Goal: Navigation & Orientation: Find specific page/section

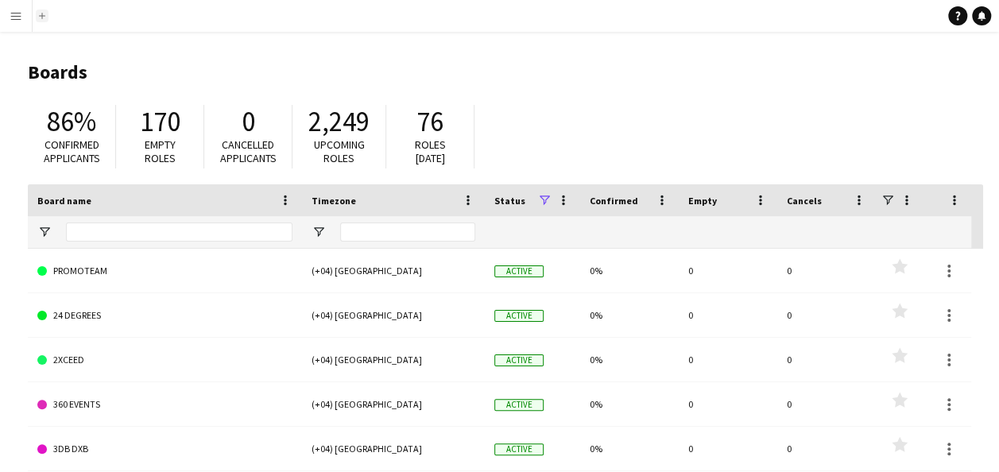
click at [43, 17] on app-icon "Add" at bounding box center [42, 16] width 6 height 6
click at [21, 22] on button "Menu" at bounding box center [16, 16] width 32 height 32
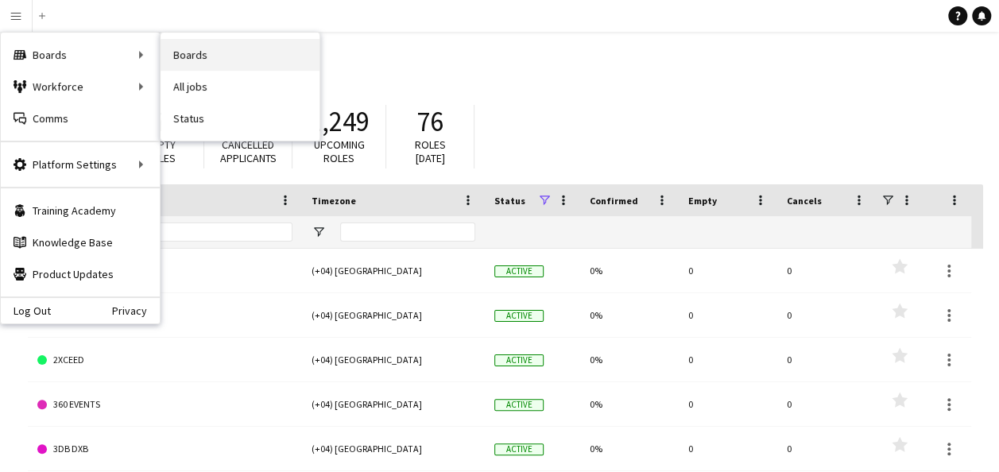
click at [221, 54] on link "Boards" at bounding box center [240, 55] width 159 height 32
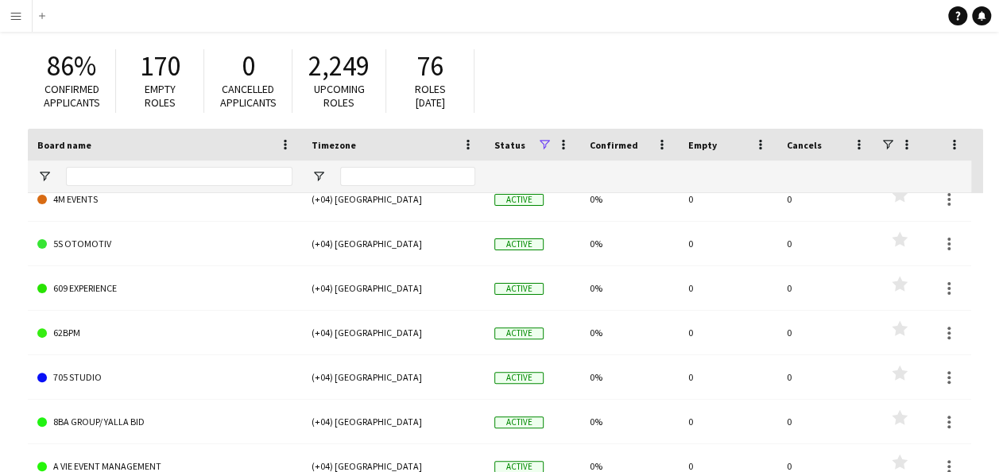
scroll to position [79, 0]
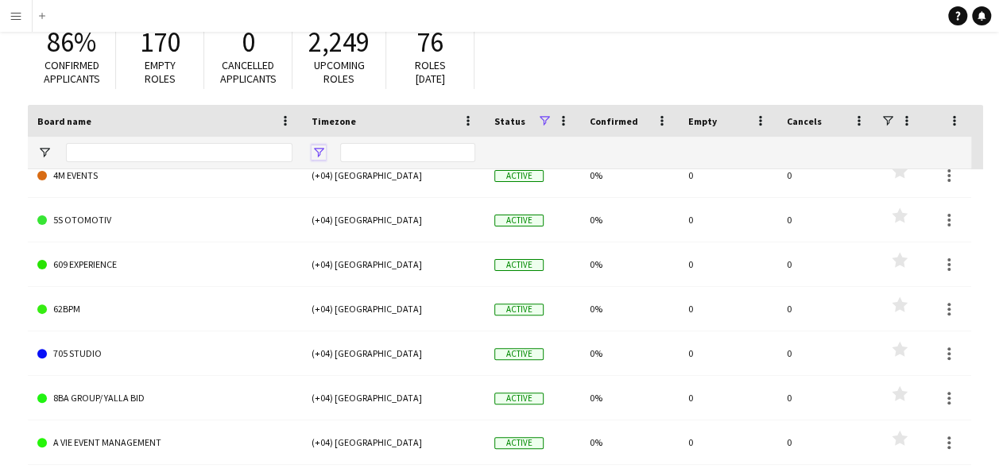
click at [313, 145] on span "Open Filter Menu" at bounding box center [319, 152] width 14 height 14
click at [315, 144] on div at bounding box center [393, 153] width 183 height 32
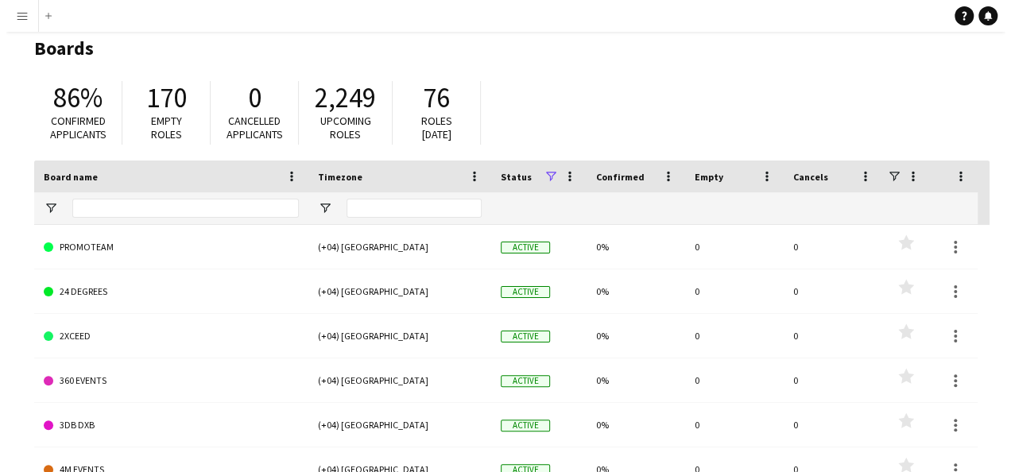
scroll to position [0, 0]
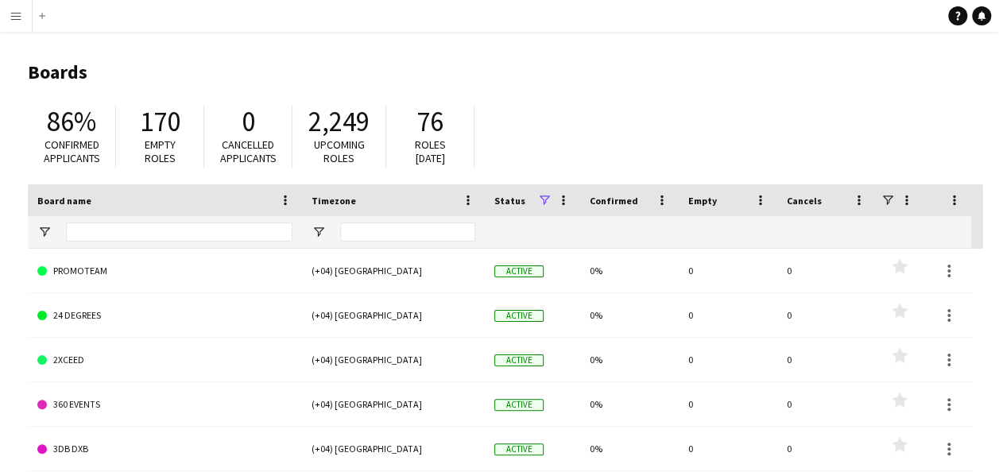
click at [16, 14] on app-icon "Menu" at bounding box center [16, 16] width 13 height 13
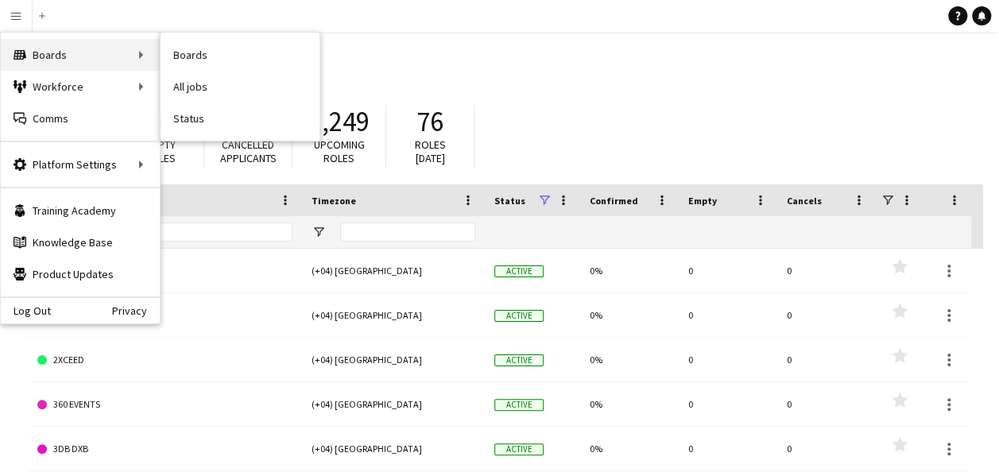
click at [103, 51] on div "Boards Boards" at bounding box center [80, 55] width 159 height 32
click at [140, 48] on div "Boards Boards" at bounding box center [80, 55] width 159 height 32
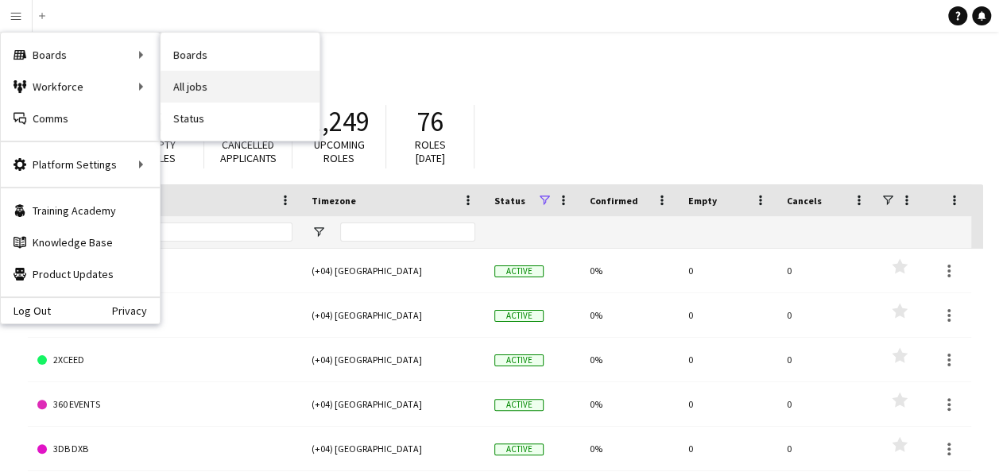
click at [226, 88] on link "All jobs" at bounding box center [240, 87] width 159 height 32
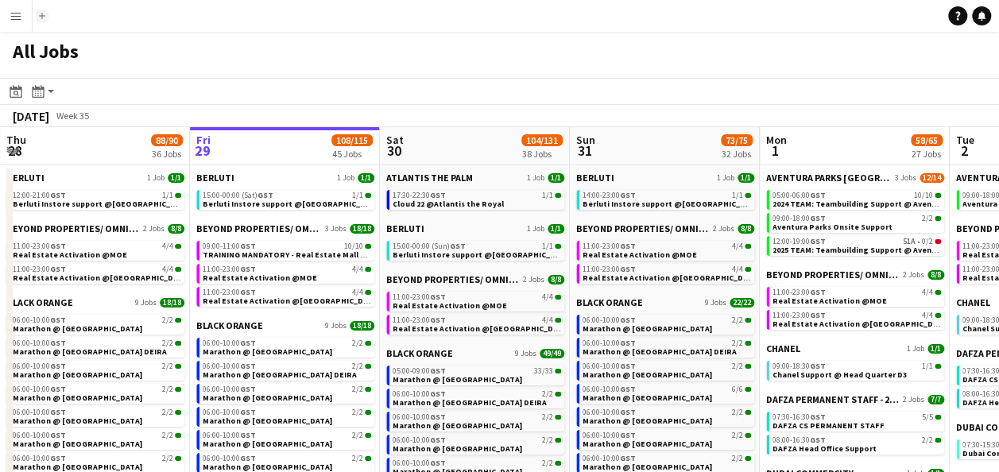
click at [46, 15] on button "Add" at bounding box center [42, 16] width 13 height 13
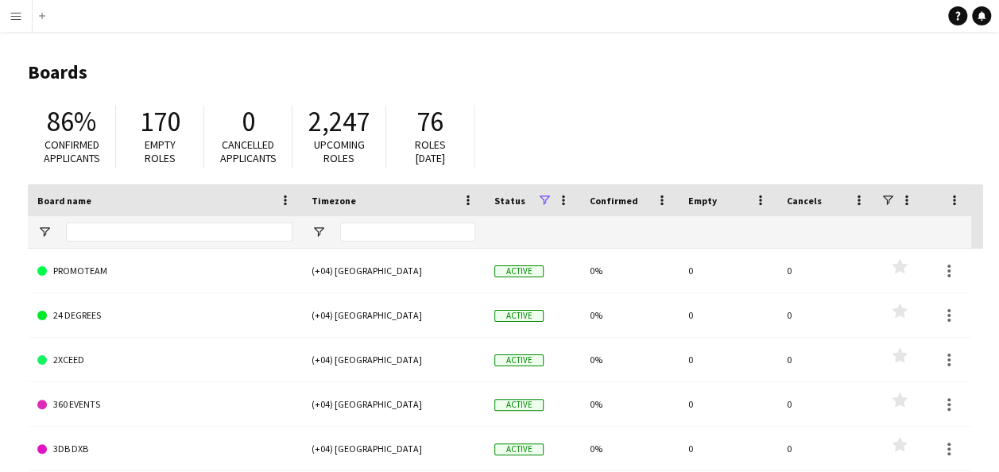
click at [21, 14] on button "Menu" at bounding box center [16, 16] width 32 height 32
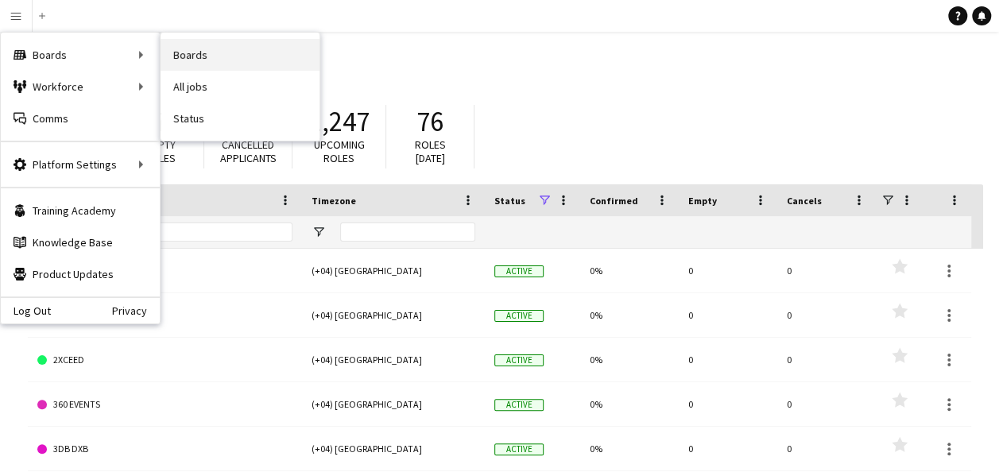
click at [188, 64] on link "Boards" at bounding box center [240, 55] width 159 height 32
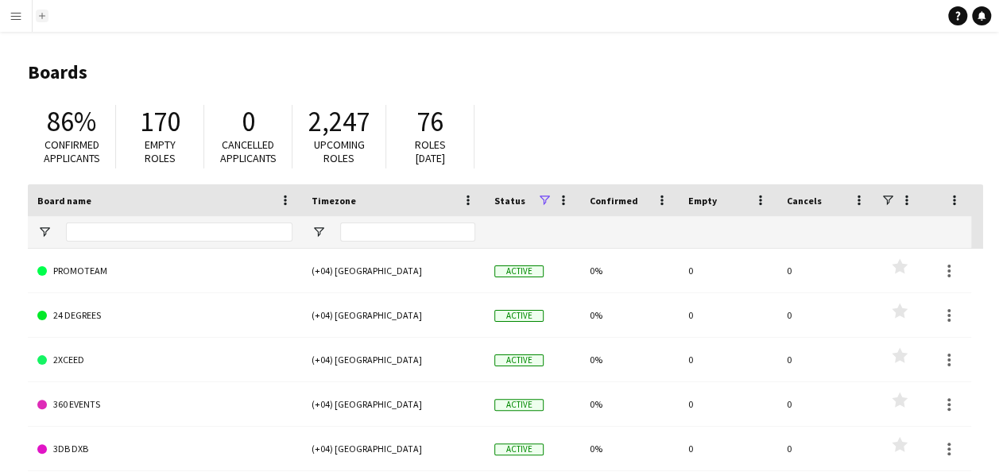
click at [40, 14] on app-icon "Add" at bounding box center [42, 16] width 6 height 6
click at [46, 16] on button "Add" at bounding box center [42, 16] width 13 height 13
click at [41, 15] on app-icon "Add" at bounding box center [42, 16] width 6 height 6
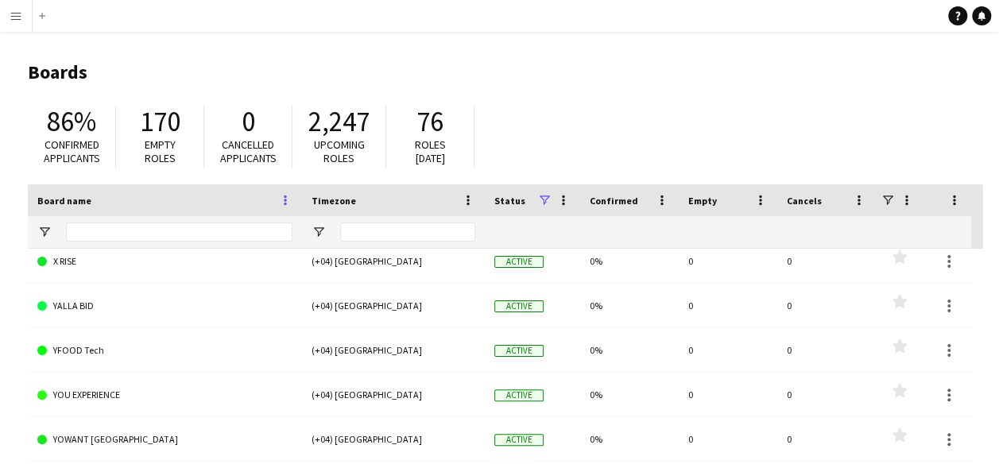
click at [280, 202] on span at bounding box center [285, 200] width 14 height 14
click at [43, 14] on app-icon "Add" at bounding box center [42, 16] width 6 height 6
drag, startPoint x: 41, startPoint y: 13, endPoint x: 20, endPoint y: 43, distance: 36.6
click at [20, 43] on main "Boards 86% Confirmed applicants 170 Empty roles 0 Cancelled applicants 2,247 Up…" at bounding box center [499, 319] width 999 height 574
click at [37, 17] on button "Add" at bounding box center [42, 16] width 13 height 13
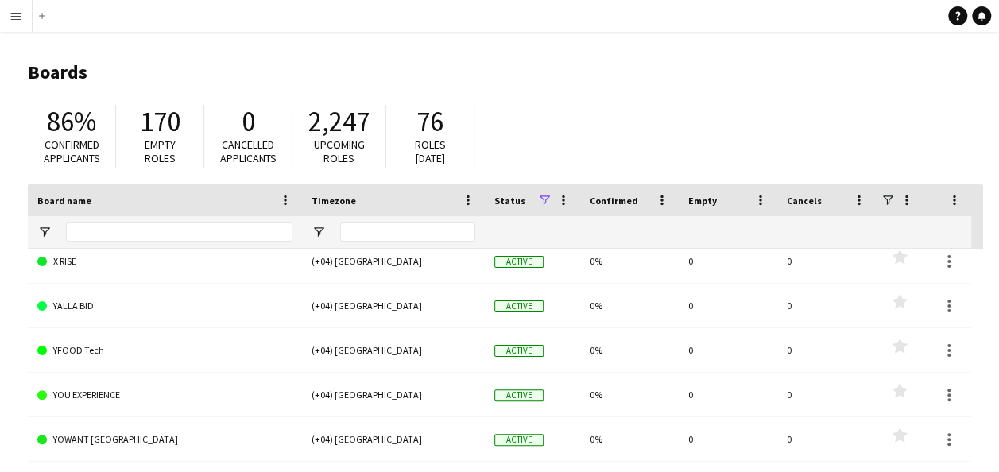
click at [25, 21] on button "Menu" at bounding box center [16, 16] width 32 height 32
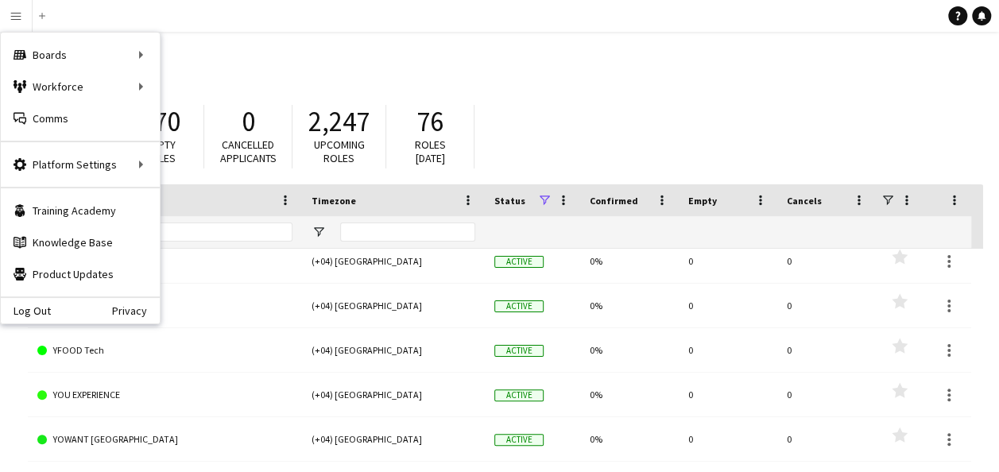
click at [695, 199] on span "Empty" at bounding box center [702, 201] width 29 height 12
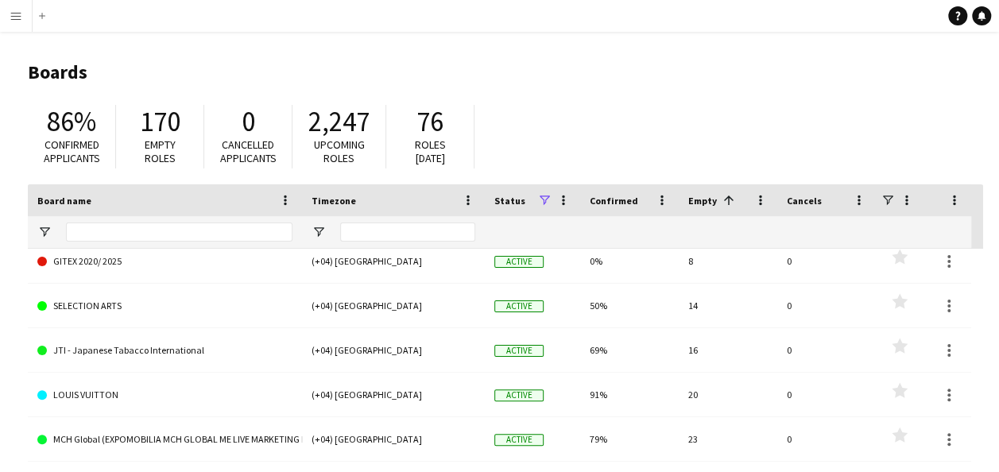
click at [811, 76] on h1 "Boards" at bounding box center [505, 72] width 955 height 24
click at [43, 14] on app-icon "Add" at bounding box center [42, 16] width 6 height 6
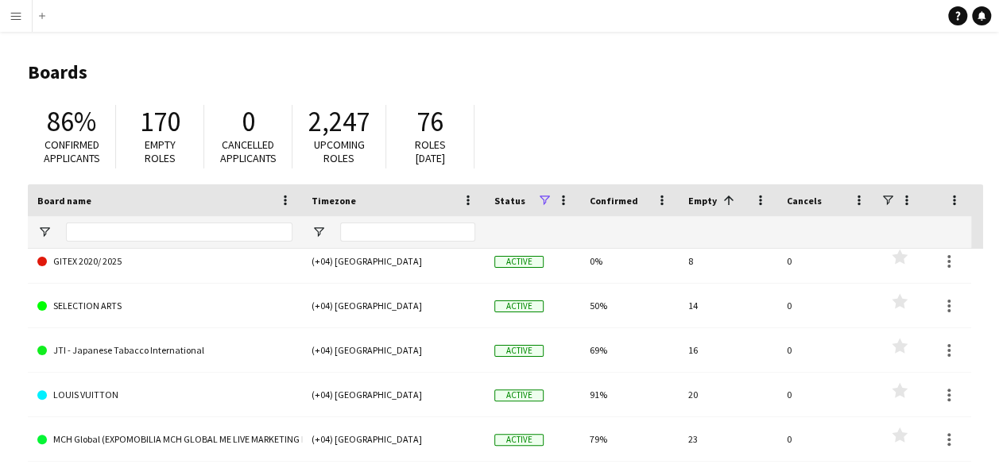
click at [141, 124] on span "170" at bounding box center [160, 121] width 41 height 35
click at [958, 198] on span at bounding box center [954, 200] width 14 height 14
click at [950, 83] on h1 "Boards" at bounding box center [505, 72] width 955 height 24
click at [10, 19] on app-icon "Menu" at bounding box center [16, 16] width 13 height 13
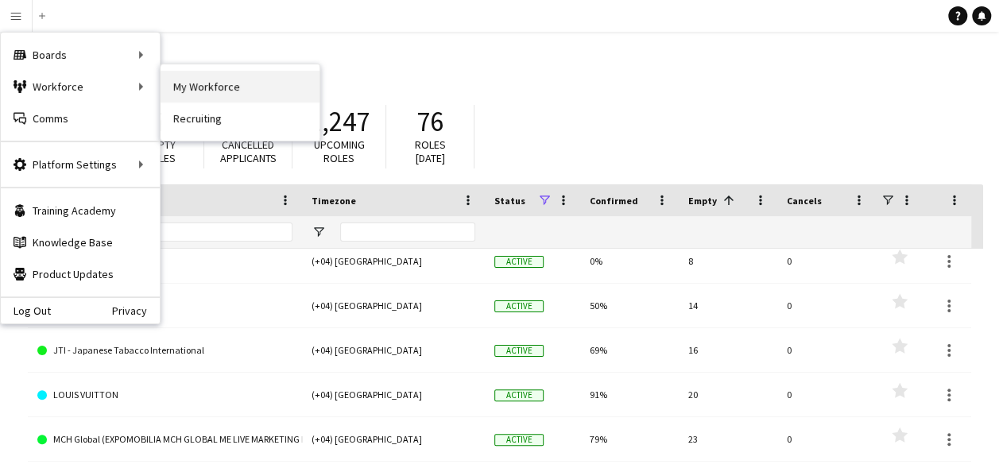
click at [219, 87] on link "My Workforce" at bounding box center [240, 87] width 159 height 32
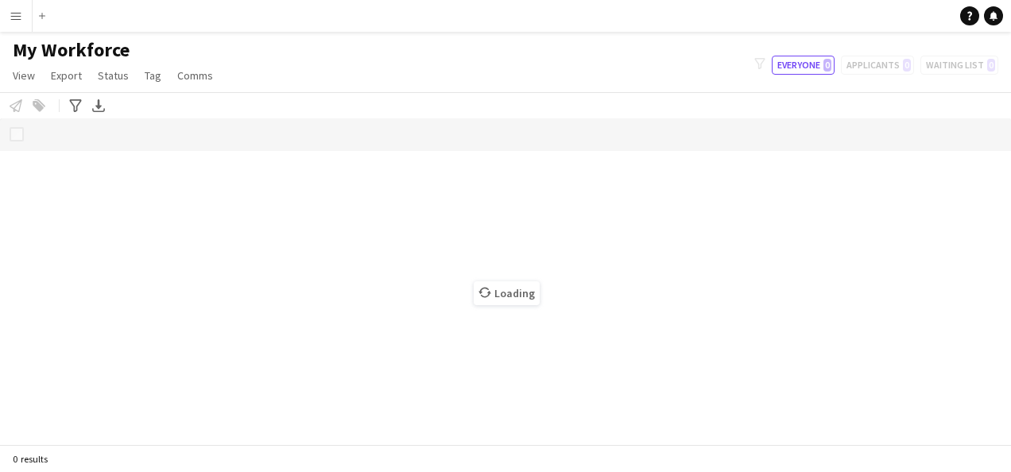
click at [16, 17] on app-icon "Menu" at bounding box center [16, 16] width 13 height 13
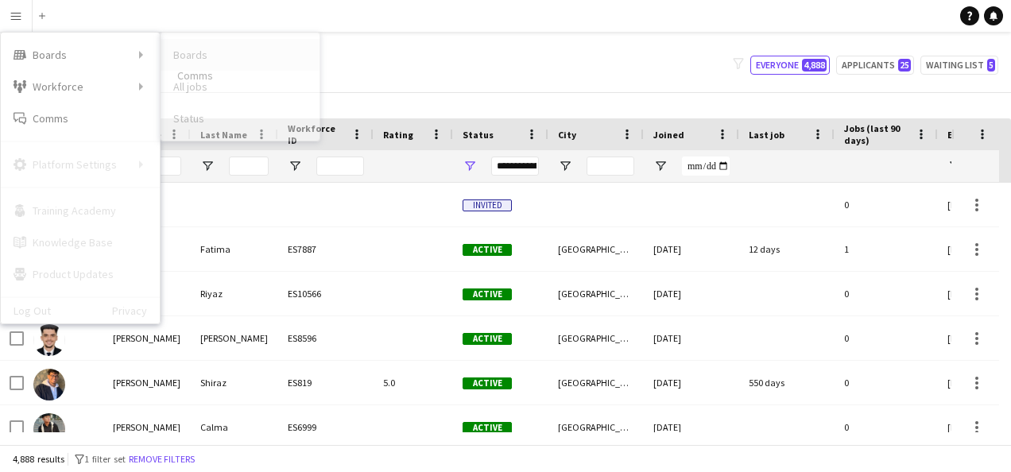
click at [211, 54] on link "Boards" at bounding box center [240, 55] width 159 height 32
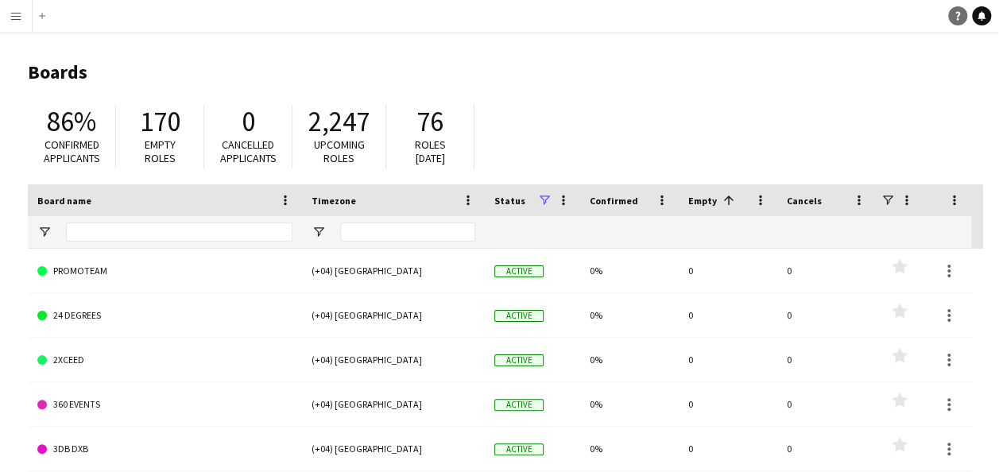
click at [955, 7] on link "Help" at bounding box center [957, 15] width 19 height 19
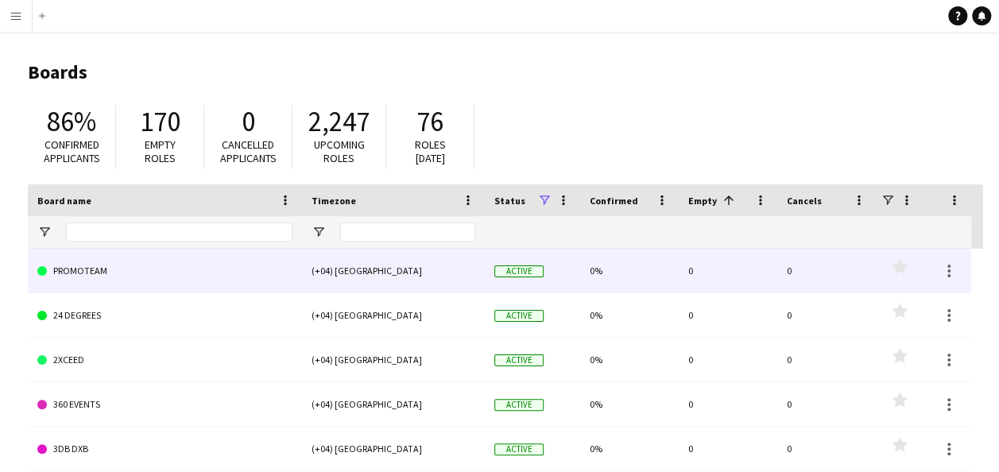
click at [362, 281] on div "(+04) [GEOGRAPHIC_DATA]" at bounding box center [393, 271] width 183 height 44
click at [364, 277] on div "(+04) [GEOGRAPHIC_DATA]" at bounding box center [393, 271] width 183 height 44
click at [946, 262] on div at bounding box center [948, 270] width 19 height 19
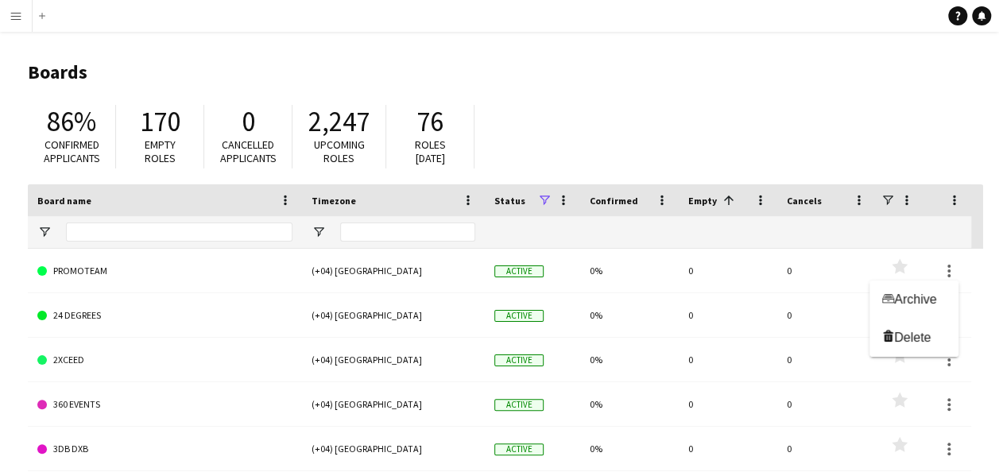
click at [704, 280] on div at bounding box center [499, 236] width 999 height 472
click at [540, 203] on span at bounding box center [544, 200] width 14 height 14
click at [712, 137] on div "86% Confirmed applicants 170 Empty roles 0 Cancelled applicants 2,247 Upcoming …" at bounding box center [505, 140] width 955 height 87
